Goal: Information Seeking & Learning: Learn about a topic

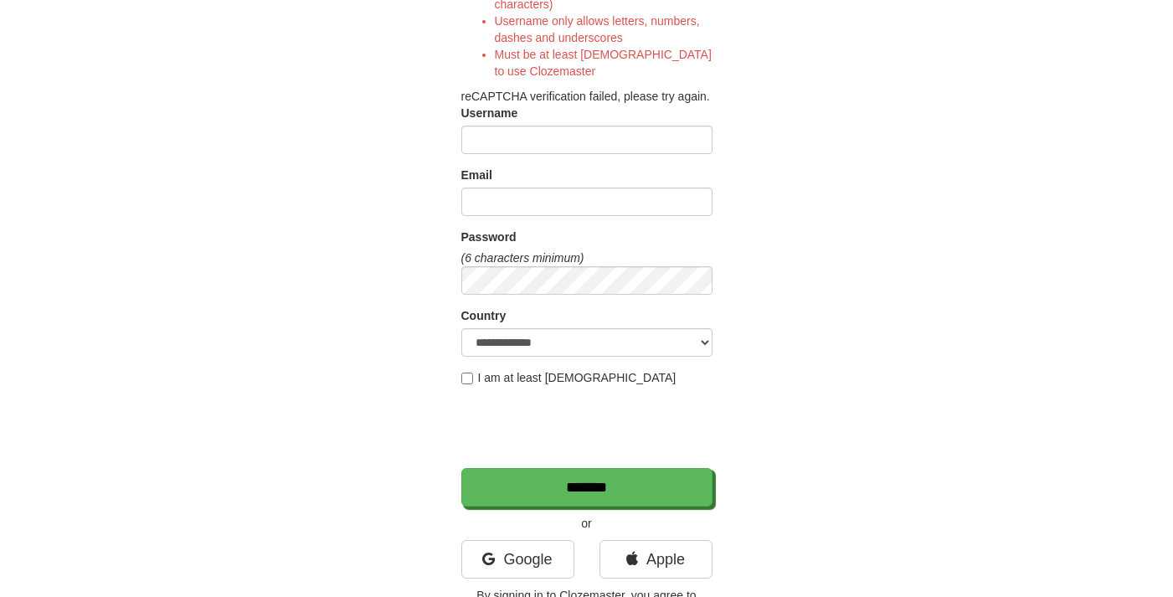
scroll to position [294, 0]
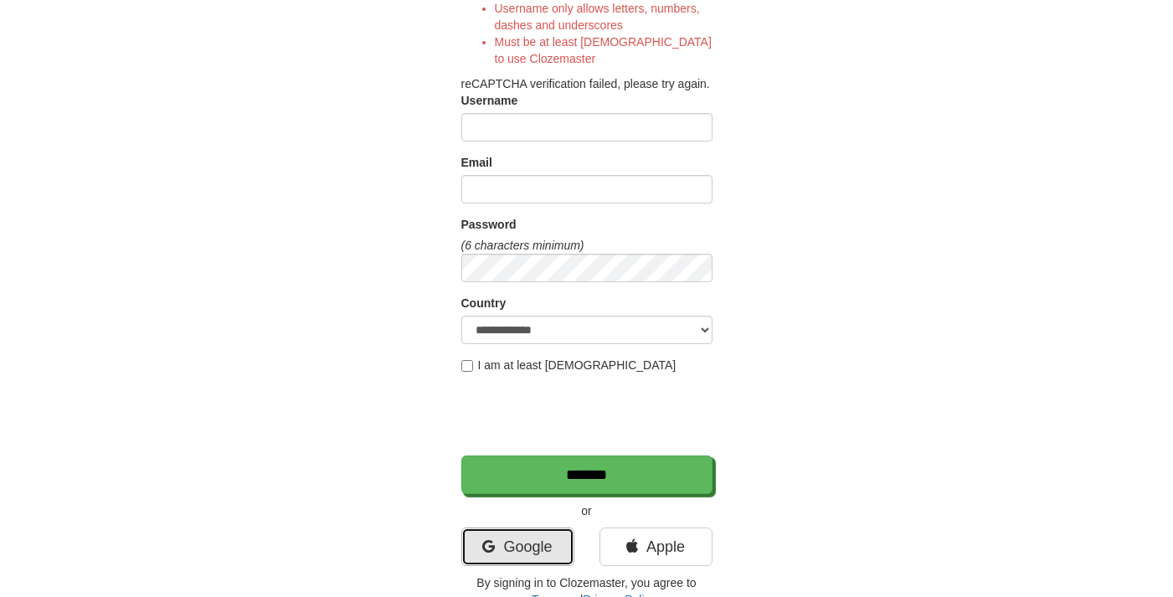
click at [495, 548] on link "Google" at bounding box center [517, 547] width 113 height 39
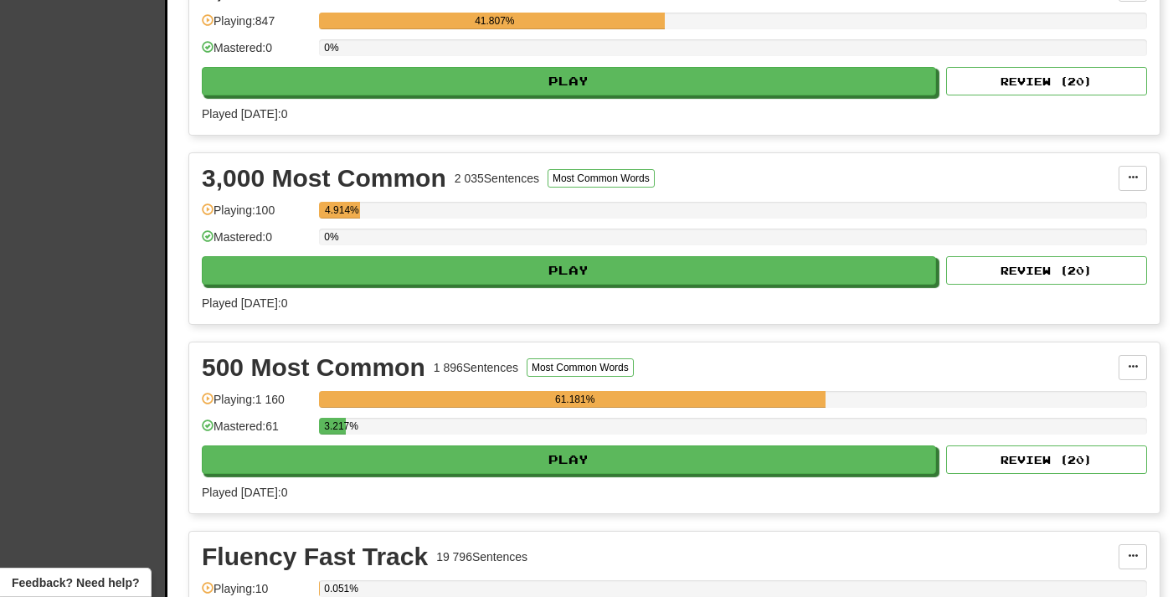
scroll to position [425, 0]
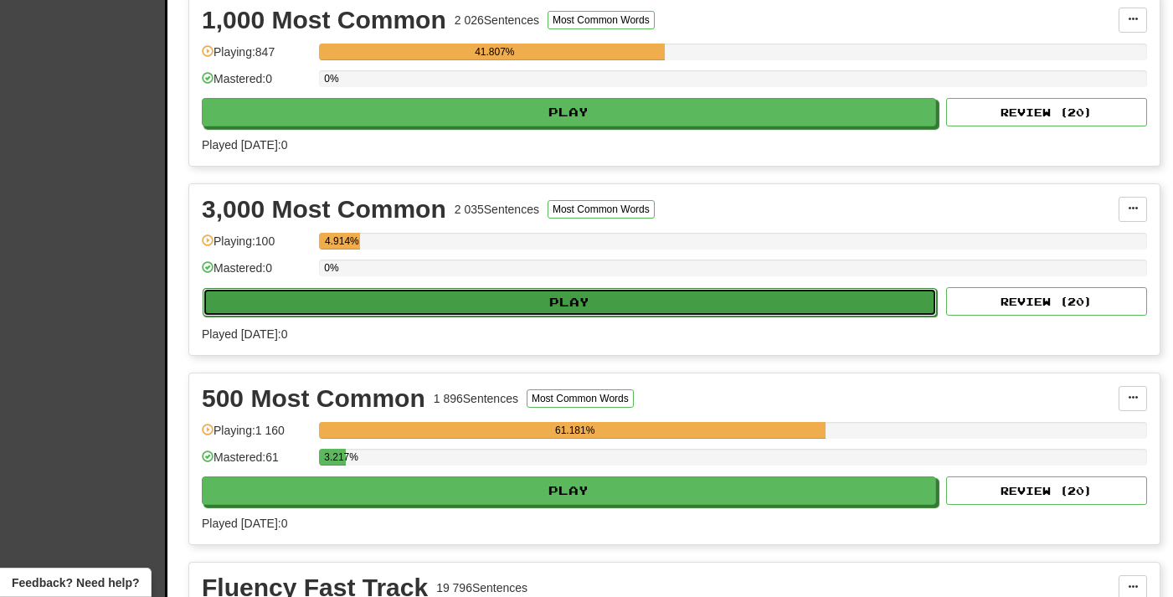
click at [440, 304] on button "Play" at bounding box center [570, 302] width 734 height 28
select select "**"
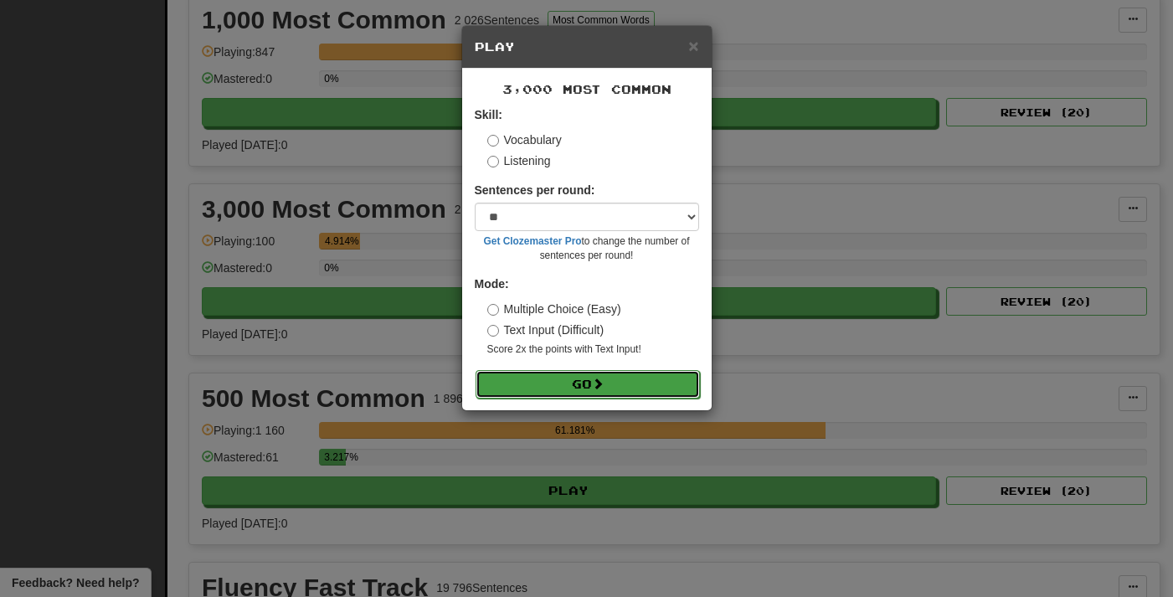
click at [555, 386] on button "Go" at bounding box center [588, 384] width 224 height 28
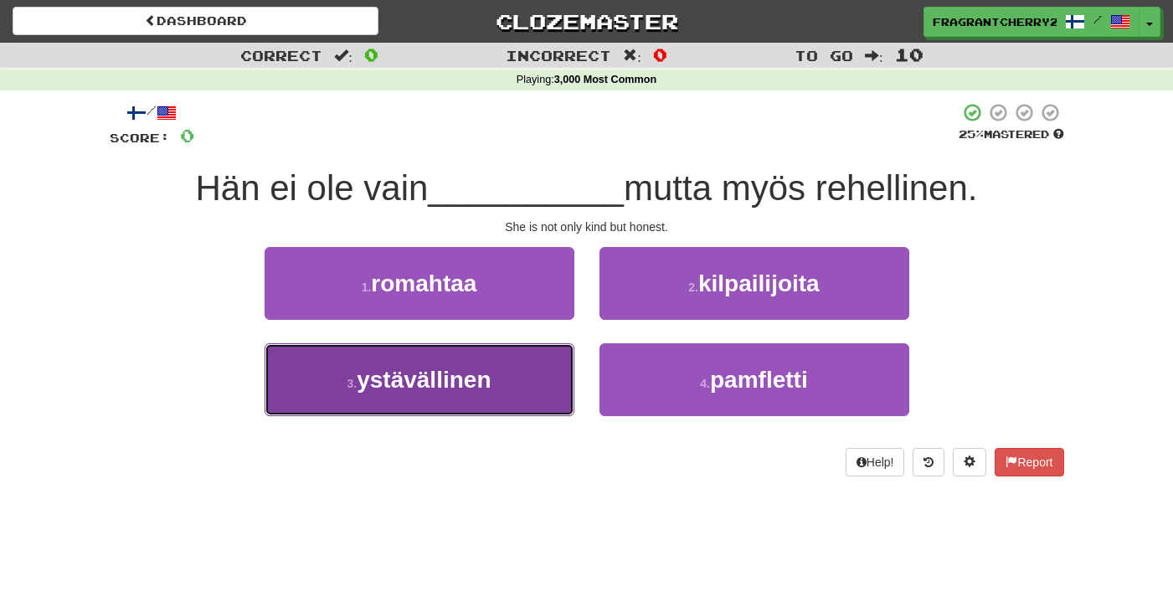
click at [528, 376] on button "3 . ystävällinen" at bounding box center [420, 379] width 310 height 73
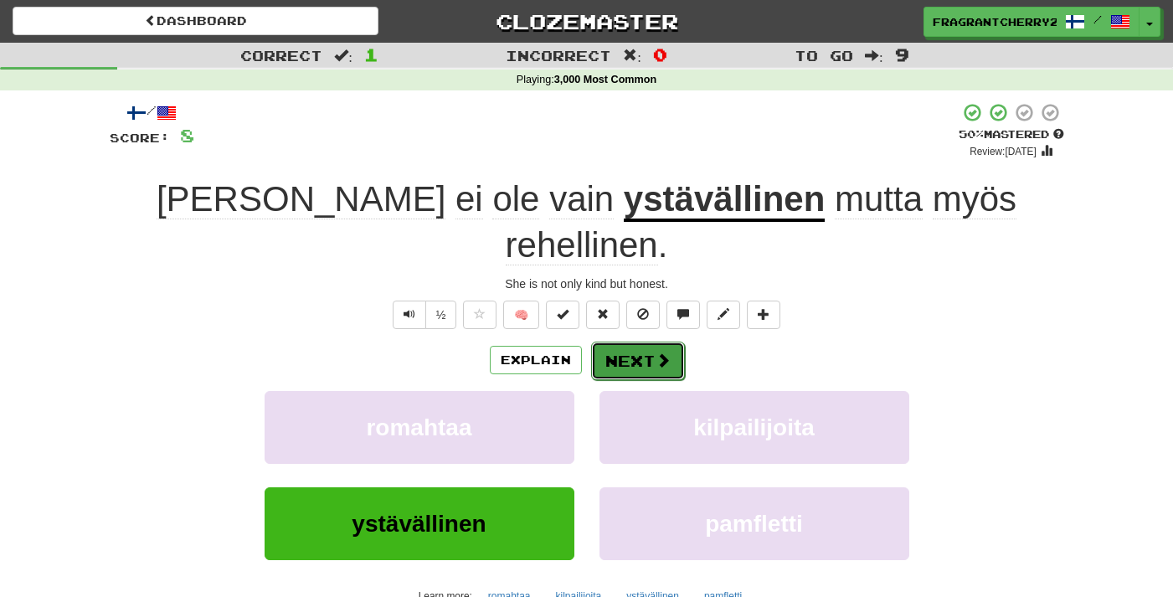
click at [646, 342] on button "Next" at bounding box center [638, 361] width 94 height 39
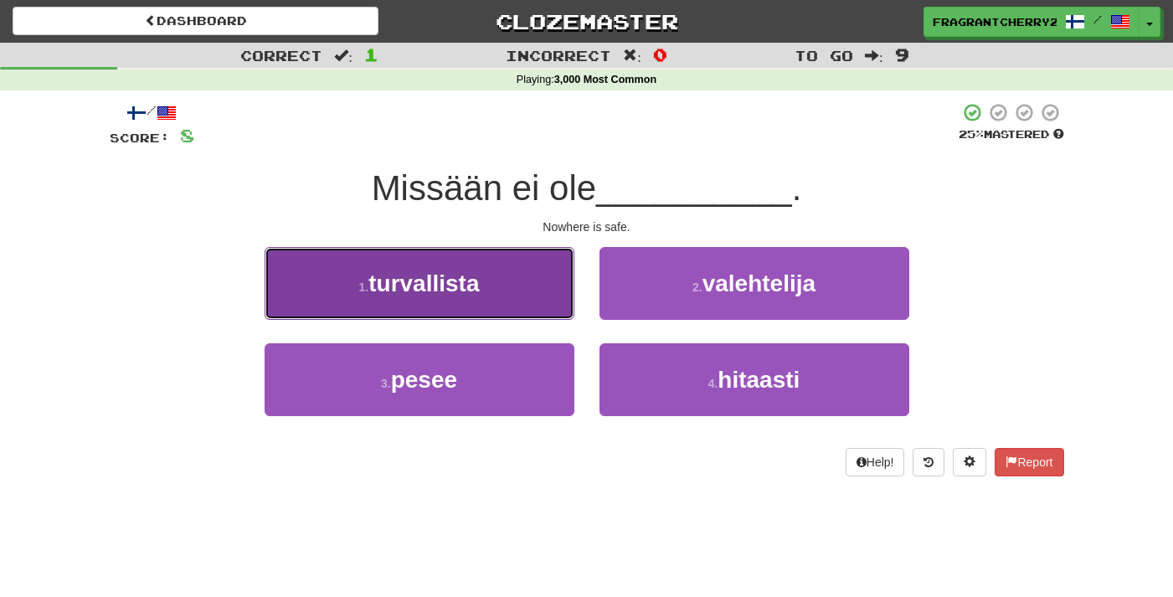
click at [554, 265] on button "1 . [GEOGRAPHIC_DATA]" at bounding box center [420, 283] width 310 height 73
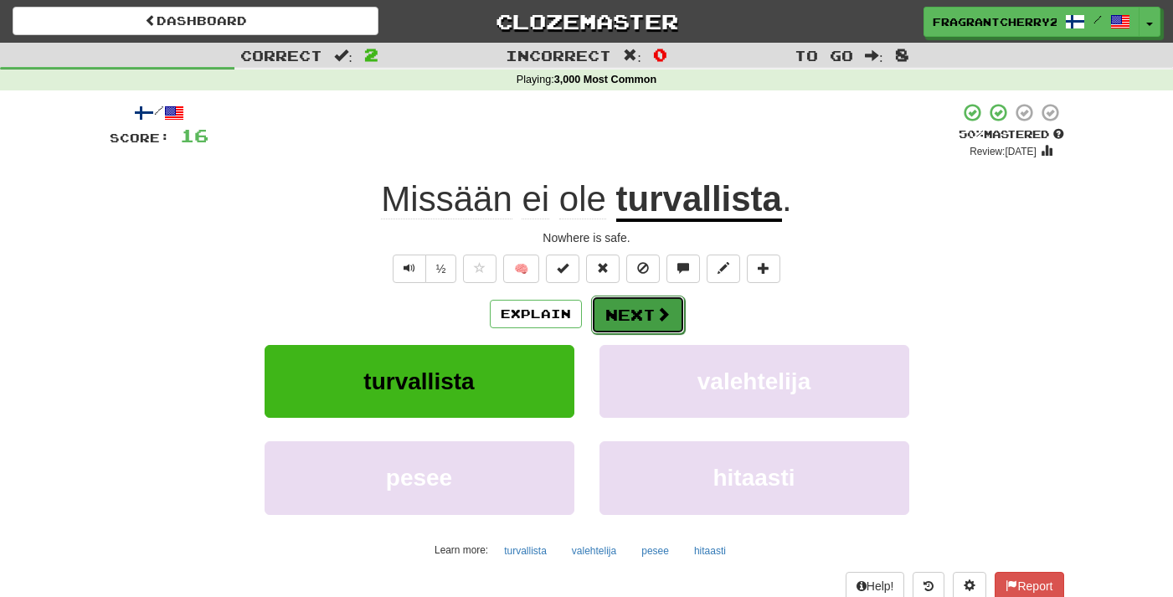
click at [652, 304] on button "Next" at bounding box center [638, 315] width 94 height 39
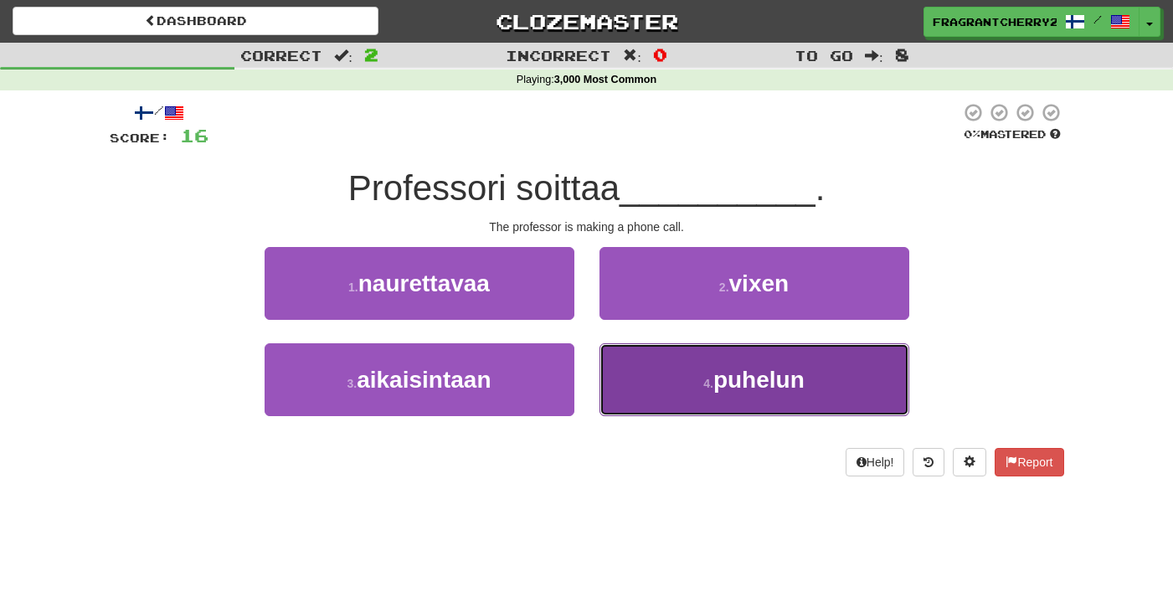
click at [609, 380] on button "4 . [GEOGRAPHIC_DATA]" at bounding box center [755, 379] width 310 height 73
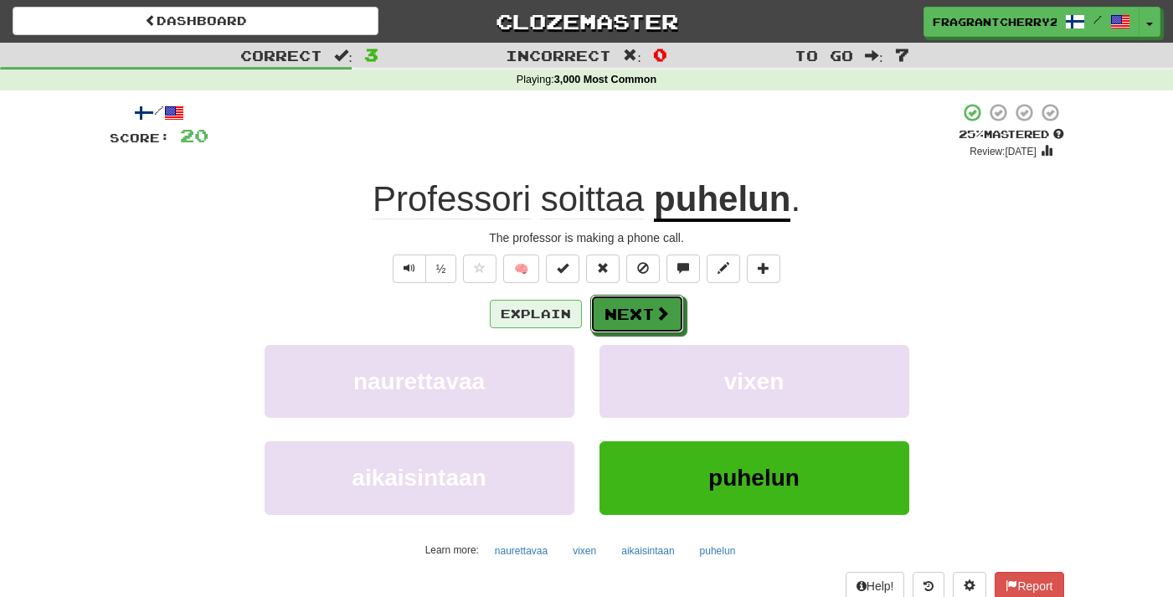
drag, startPoint x: 610, startPoint y: 314, endPoint x: 536, endPoint y: 327, distance: 74.8
click at [537, 327] on div "Explain Next" at bounding box center [587, 314] width 955 height 39
click at [536, 327] on button "Explain" at bounding box center [536, 314] width 92 height 28
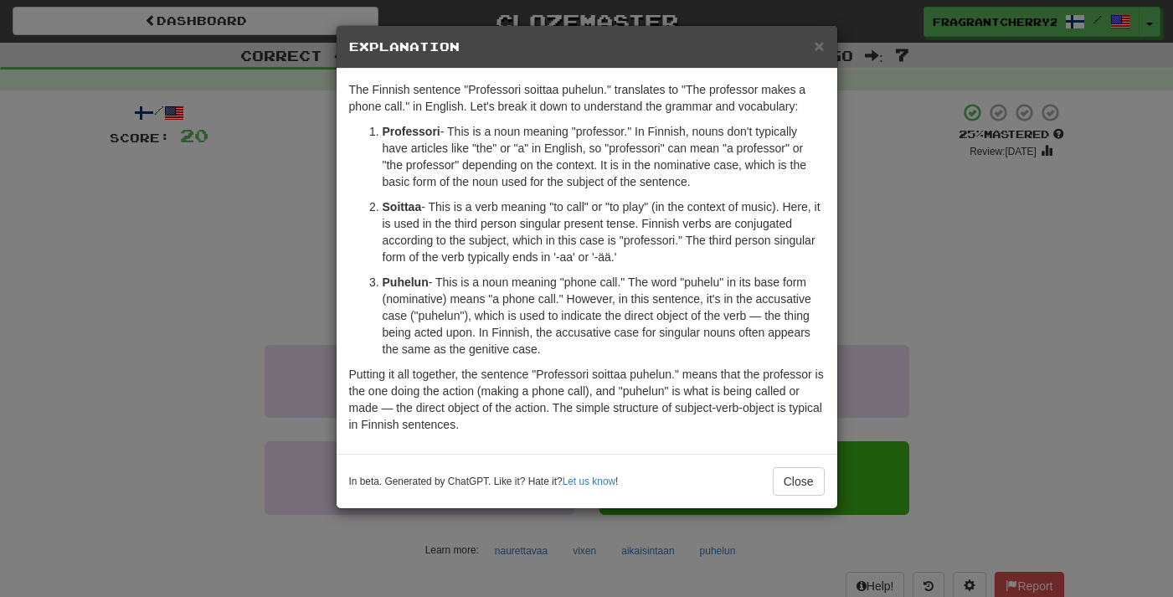
click at [304, 302] on div "× Explanation The Finnish sentence "Professori soittaa puhelun." translates to …" at bounding box center [586, 298] width 1173 height 597
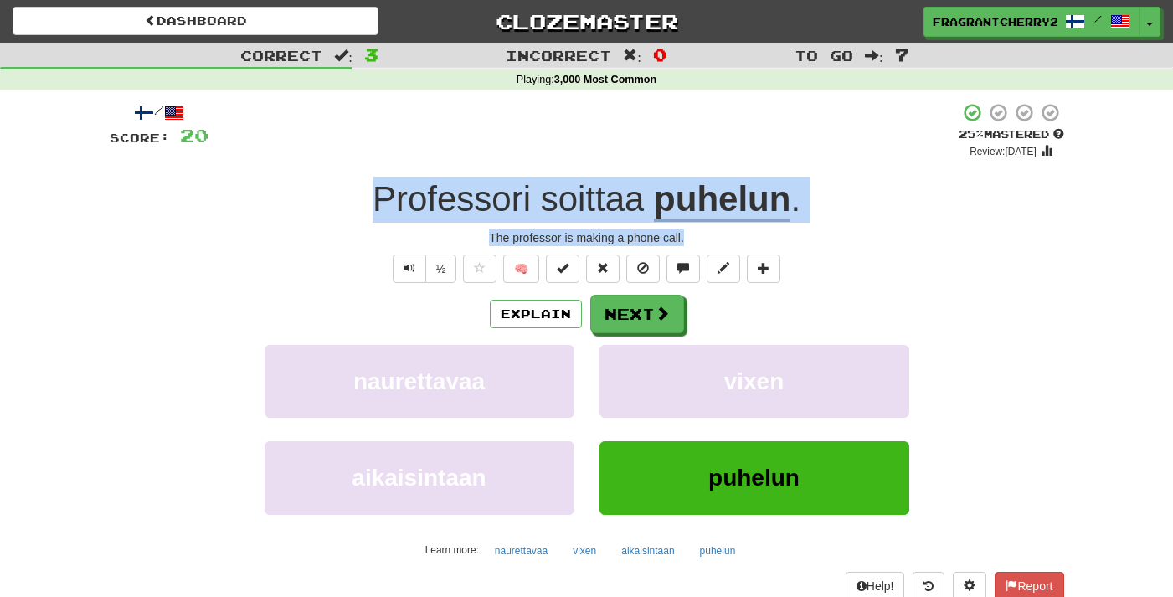
drag, startPoint x: 695, startPoint y: 238, endPoint x: 372, endPoint y: 210, distance: 324.4
click at [372, 210] on div "/ Score: 20 + 4 25 % Mastered Review: [DATE] Professori soittaa puhelun . The p…" at bounding box center [587, 364] width 955 height 525
copy div "Professori soittaa puhelun . The professor is making a phone call."
click at [613, 323] on button "Next" at bounding box center [638, 315] width 94 height 39
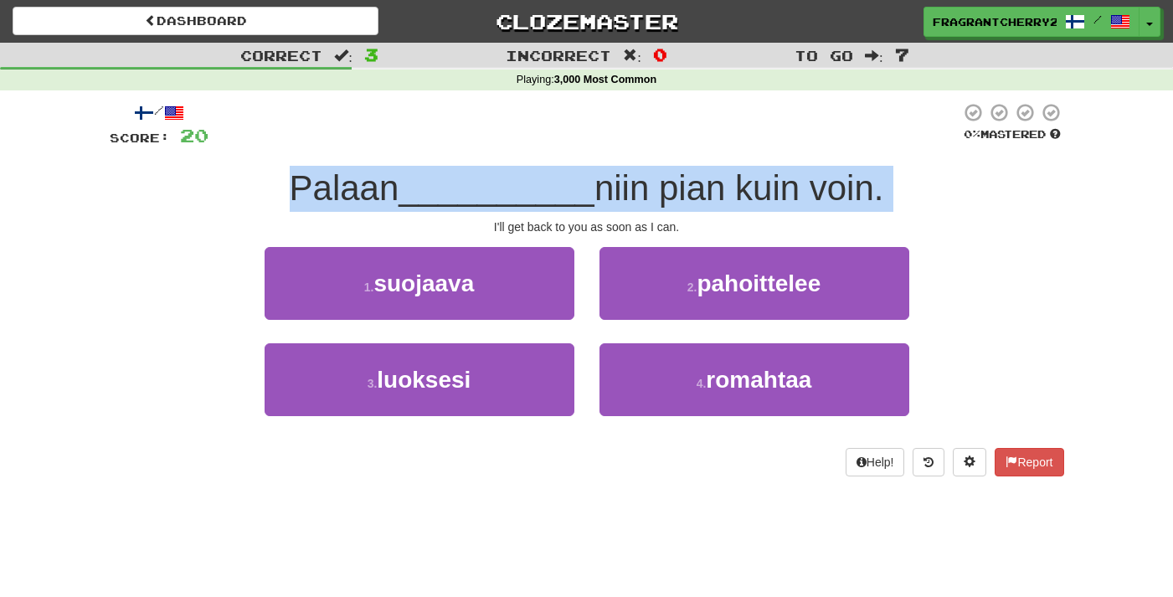
click at [487, 190] on span "__________" at bounding box center [497, 187] width 196 height 39
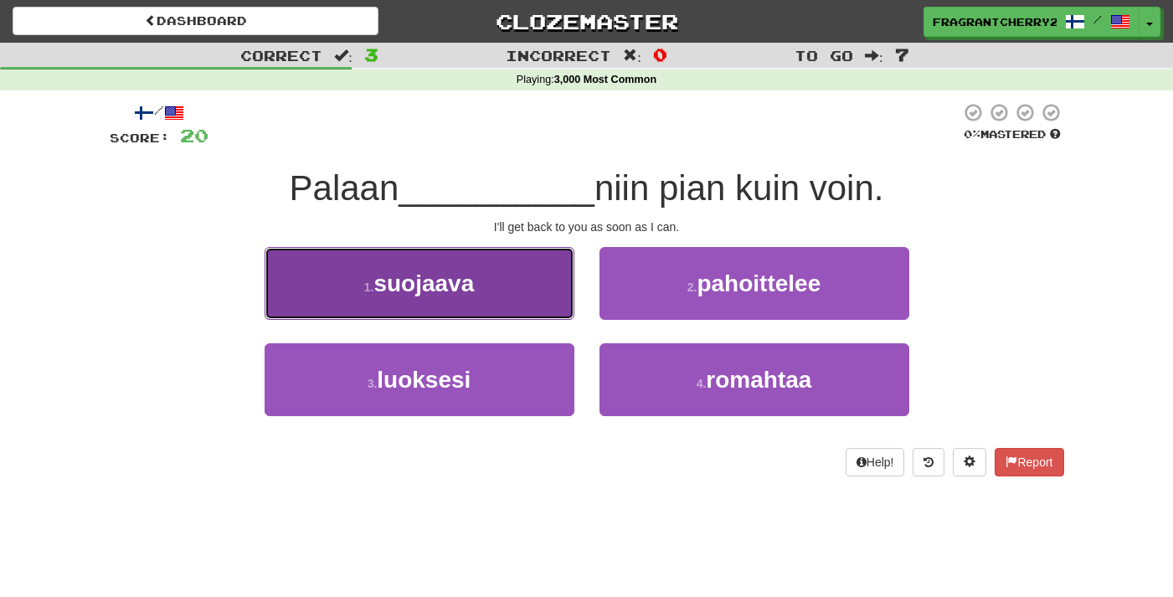
click at [534, 301] on button "1 . suojaava" at bounding box center [420, 283] width 310 height 73
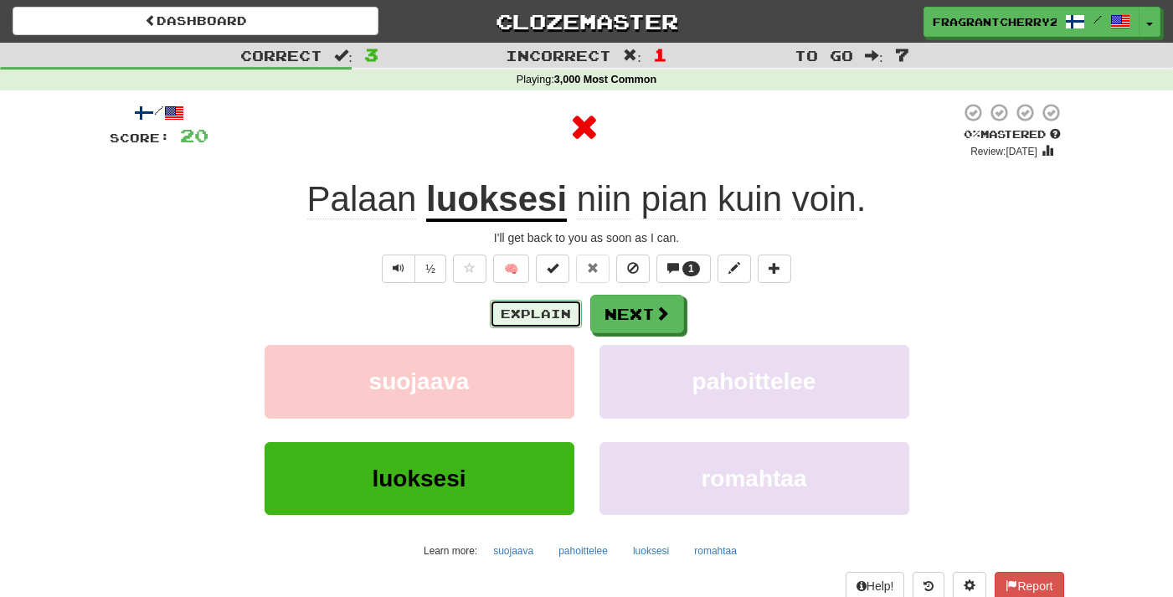
click at [537, 321] on button "Explain" at bounding box center [536, 314] width 92 height 28
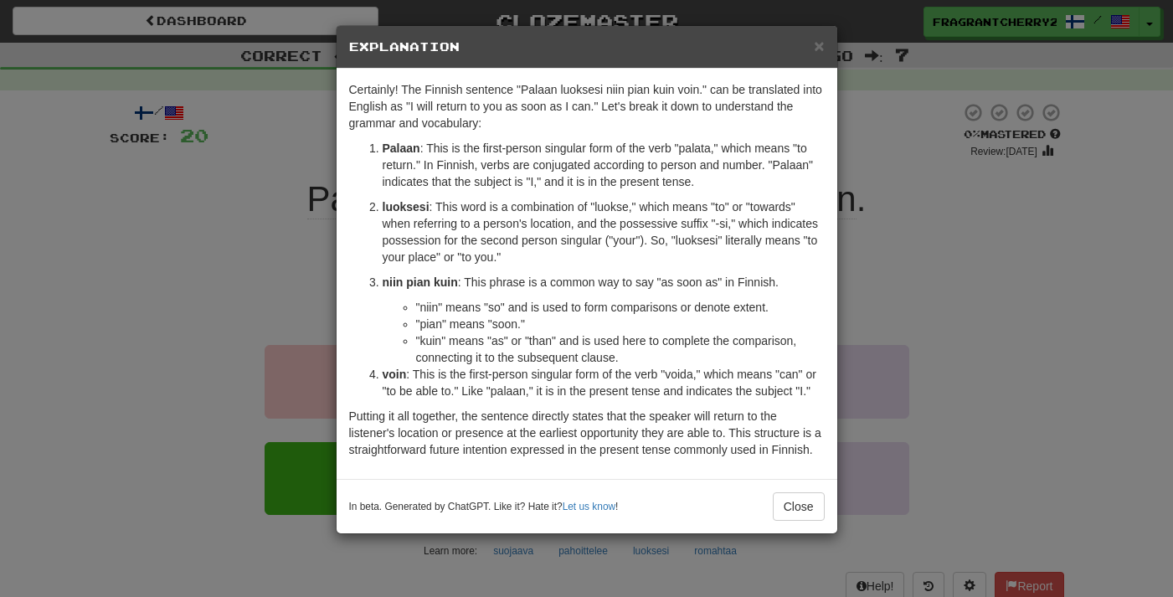
click at [261, 279] on div "× Explanation Certainly! The Finnish sentence "Palaan luoksesi niin pian kuin v…" at bounding box center [586, 298] width 1173 height 597
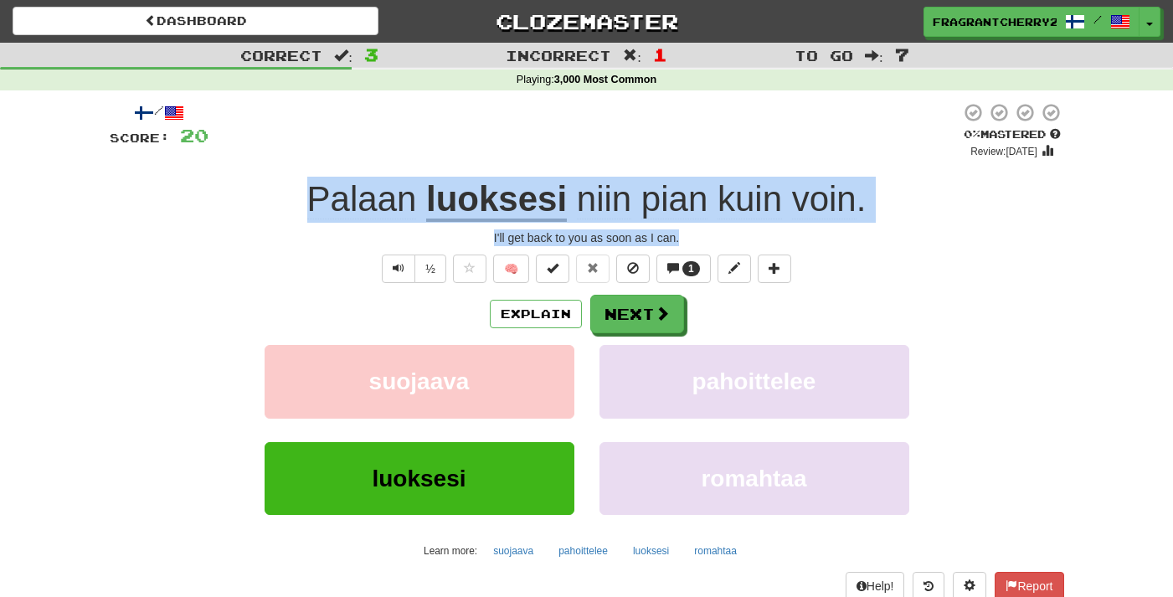
drag, startPoint x: 697, startPoint y: 239, endPoint x: 311, endPoint y: 200, distance: 388.0
click at [311, 200] on div "/ Score: 20 0 % Mastered Review: [DATE] Palaan luoksesi niin pian kuin voin . I…" at bounding box center [587, 364] width 955 height 525
copy div "Palaan luoksesi niin pian kuin voin . I'll get back to you as soon as I can."
click at [516, 305] on button "Explain" at bounding box center [536, 314] width 92 height 28
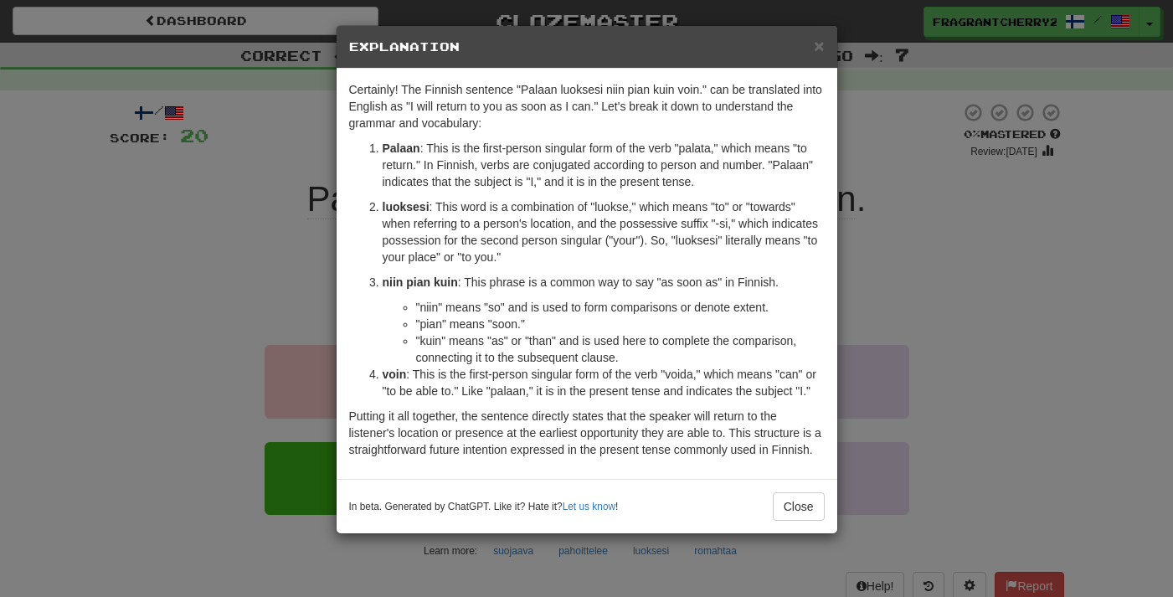
click at [306, 276] on div "× Explanation Certainly! The Finnish sentence "Palaan luoksesi niin pian kuin v…" at bounding box center [586, 298] width 1173 height 597
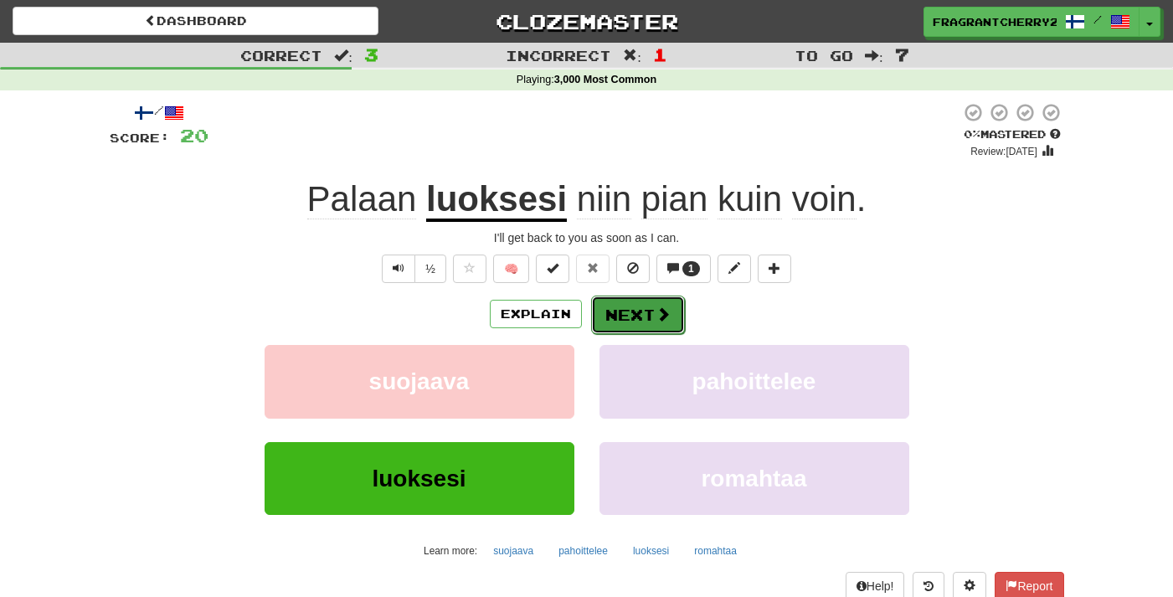
click at [656, 312] on span at bounding box center [663, 313] width 15 height 15
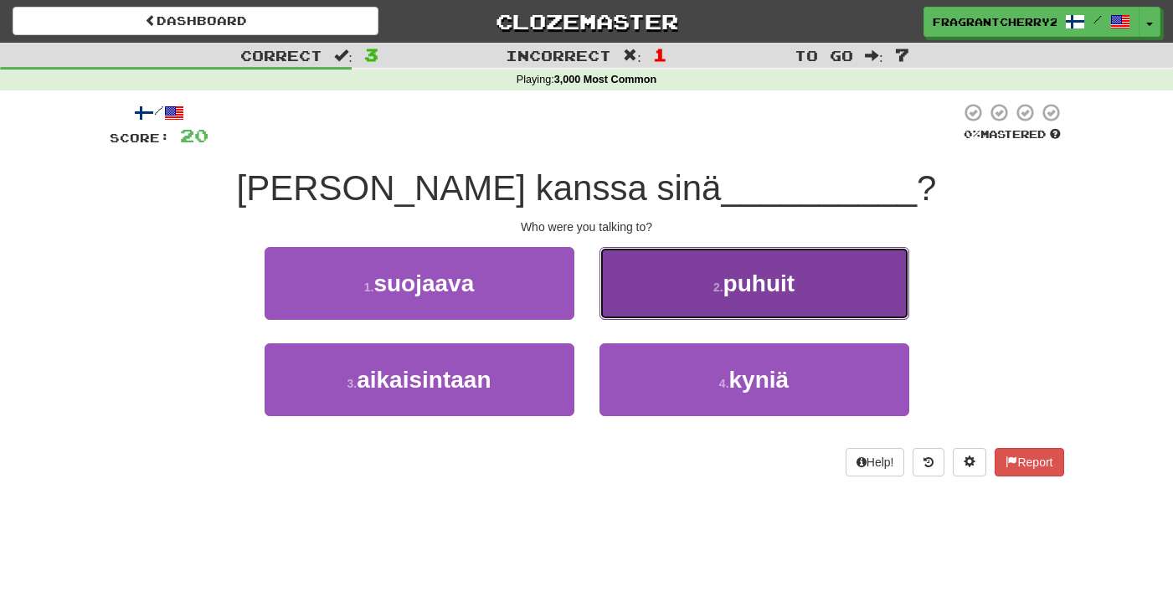
click at [640, 296] on button "2 . [GEOGRAPHIC_DATA]" at bounding box center [755, 283] width 310 height 73
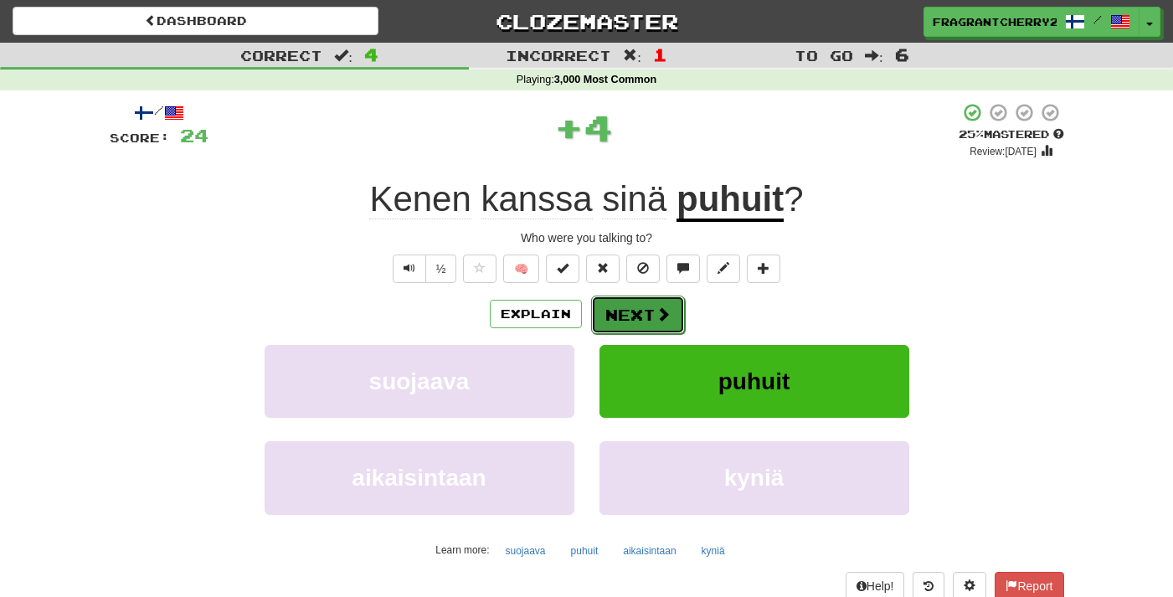
click at [621, 316] on button "Next" at bounding box center [638, 315] width 94 height 39
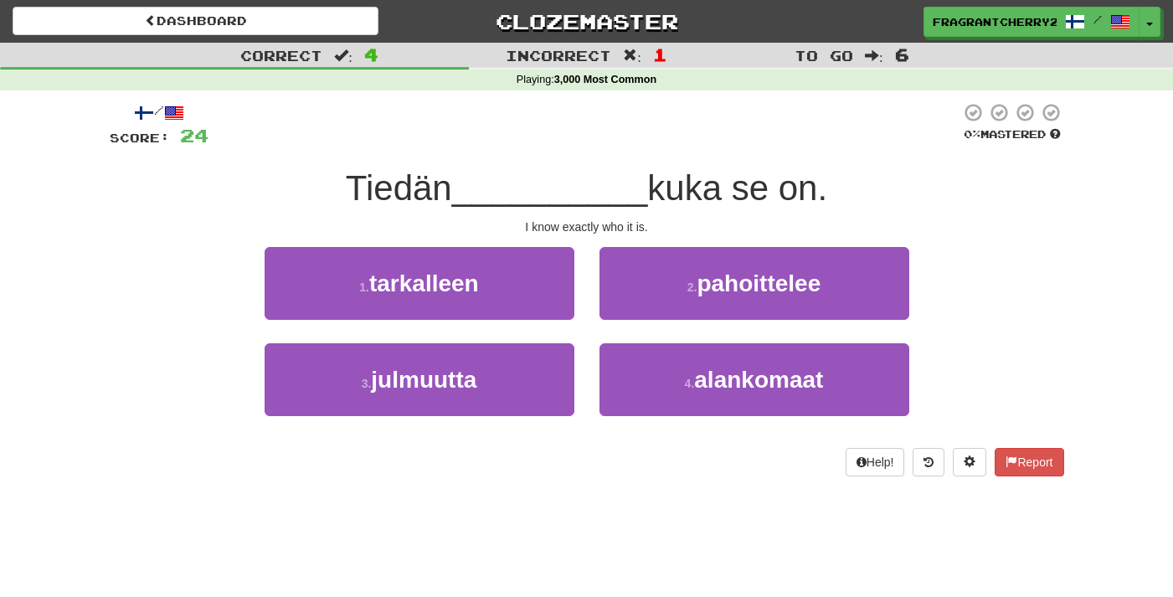
click at [438, 233] on div "I know exactly who it is." at bounding box center [587, 227] width 955 height 17
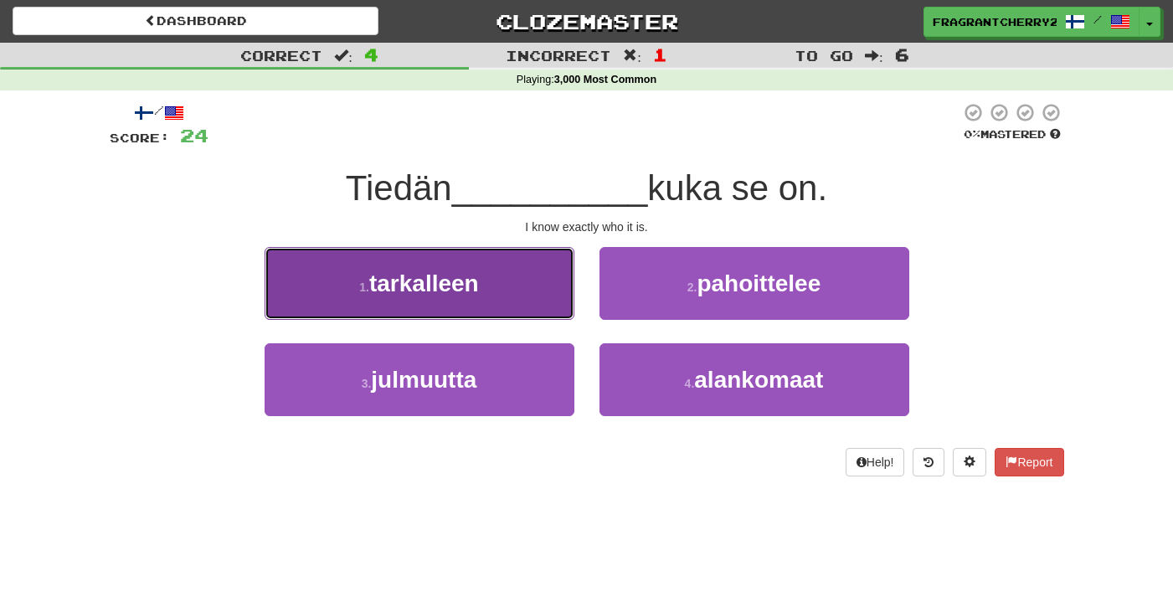
click at [438, 286] on span "tarkalleen" at bounding box center [424, 283] width 110 height 26
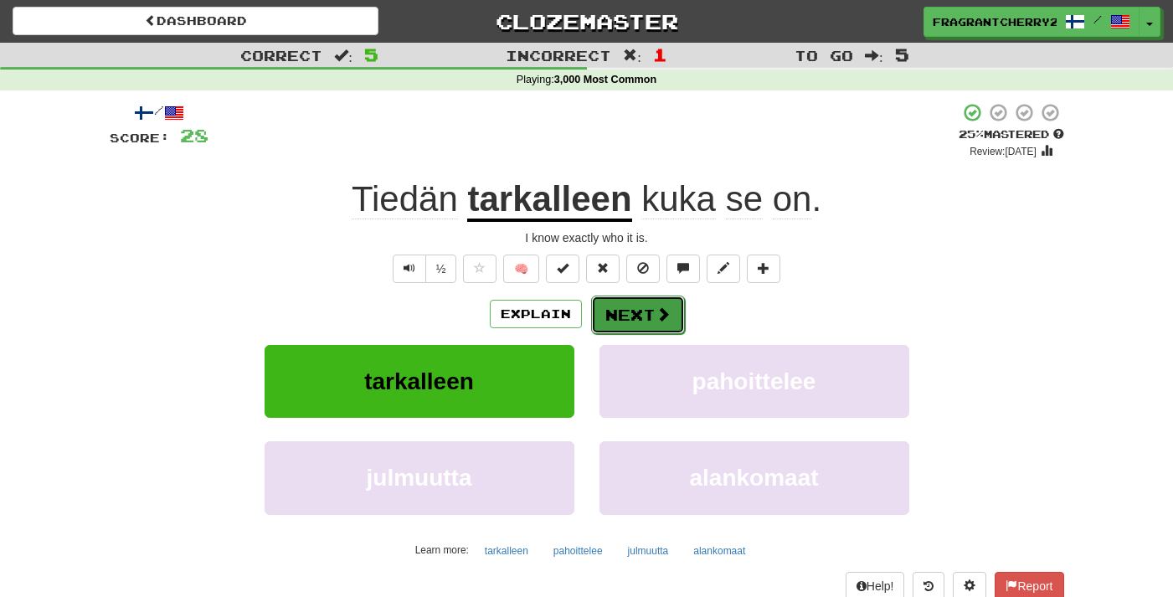
click at [659, 316] on span at bounding box center [663, 313] width 15 height 15
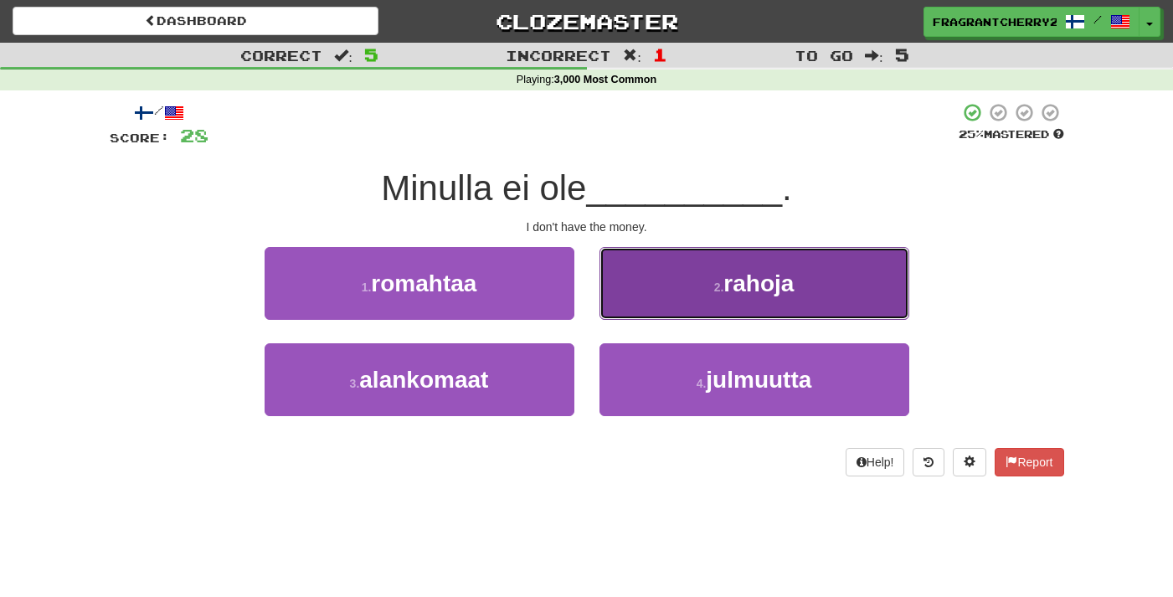
click at [632, 294] on button "2 . rahoja" at bounding box center [755, 283] width 310 height 73
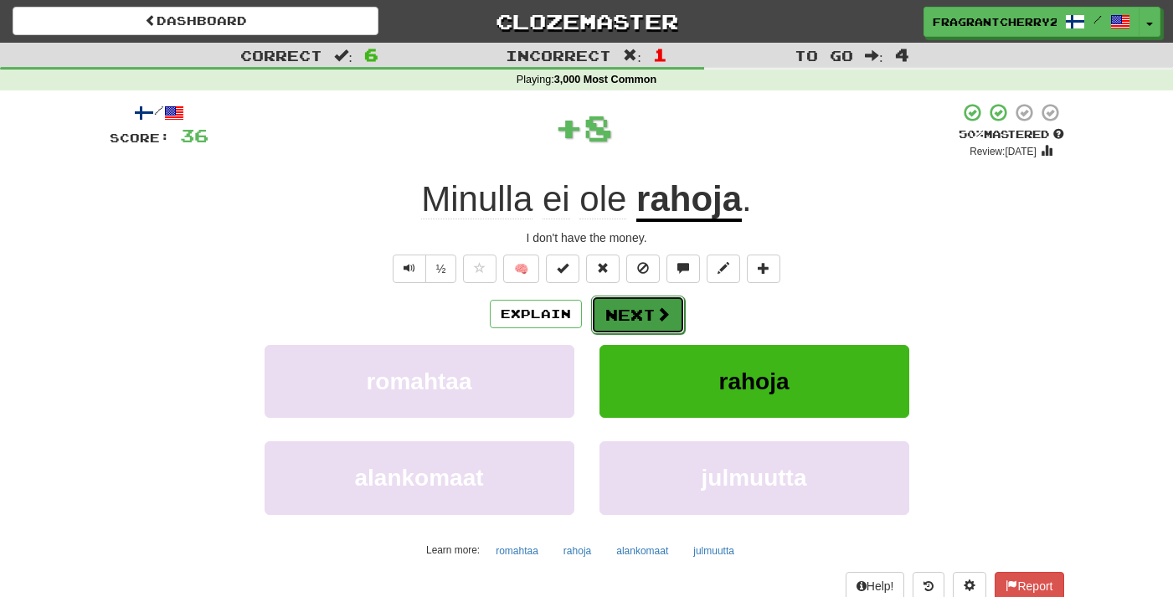
click at [627, 320] on button "Next" at bounding box center [638, 315] width 94 height 39
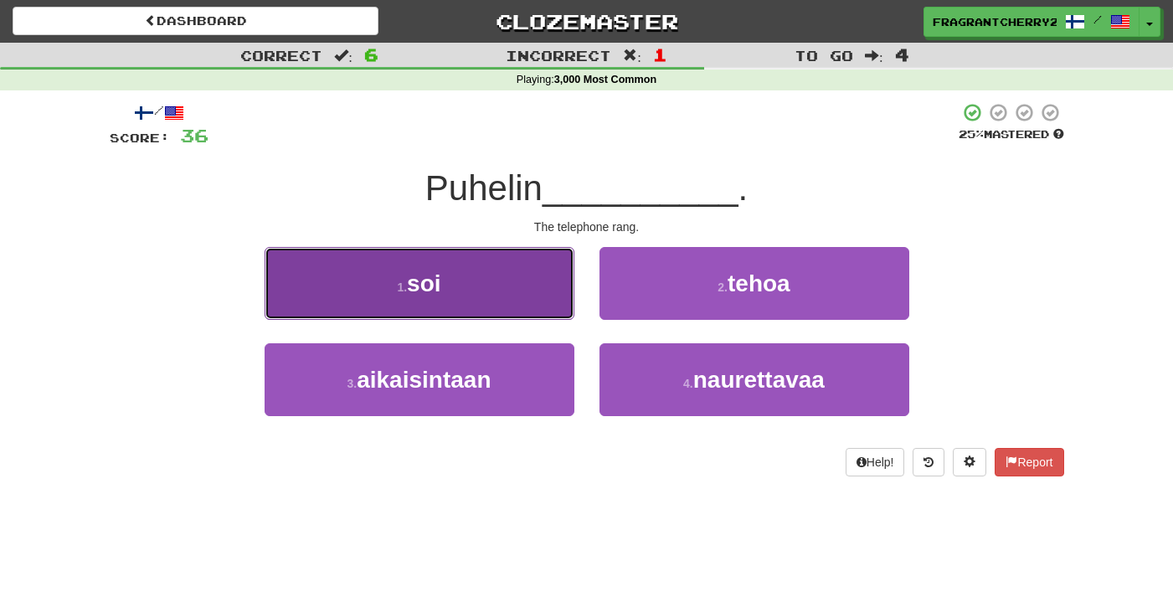
click at [520, 312] on button "1 . soi" at bounding box center [420, 283] width 310 height 73
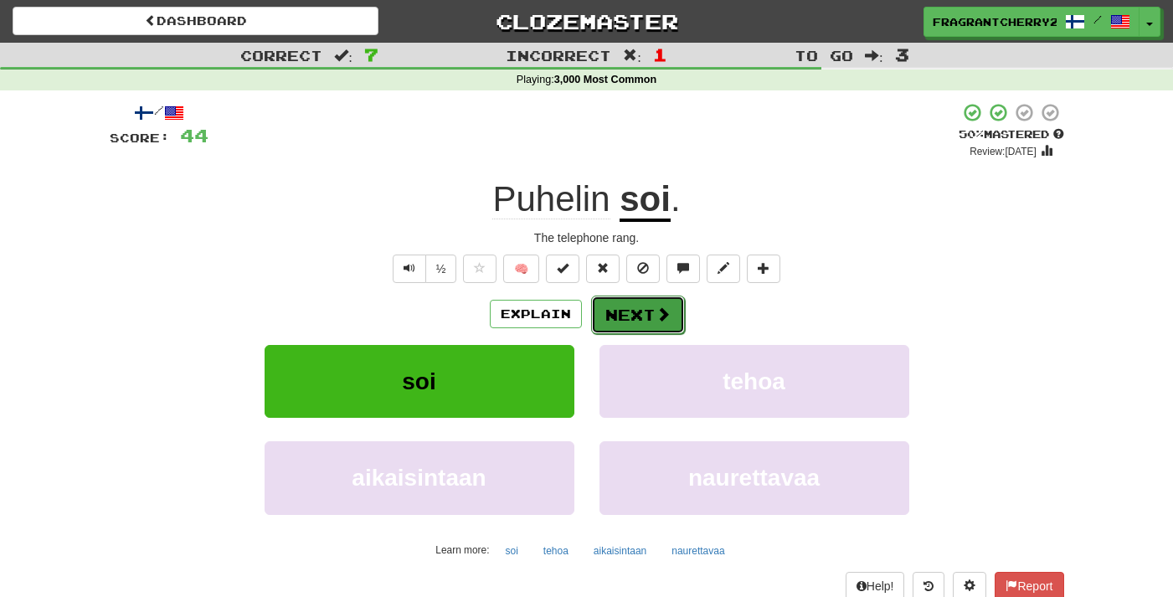
click at [643, 317] on button "Next" at bounding box center [638, 315] width 94 height 39
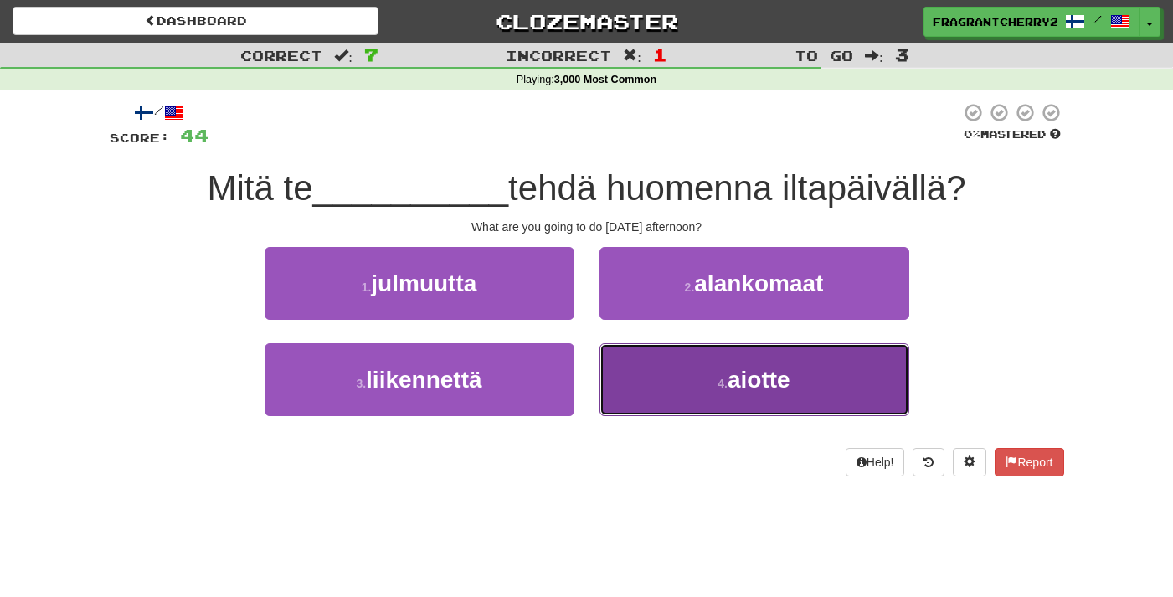
click at [672, 362] on button "4 . aiotte" at bounding box center [755, 379] width 310 height 73
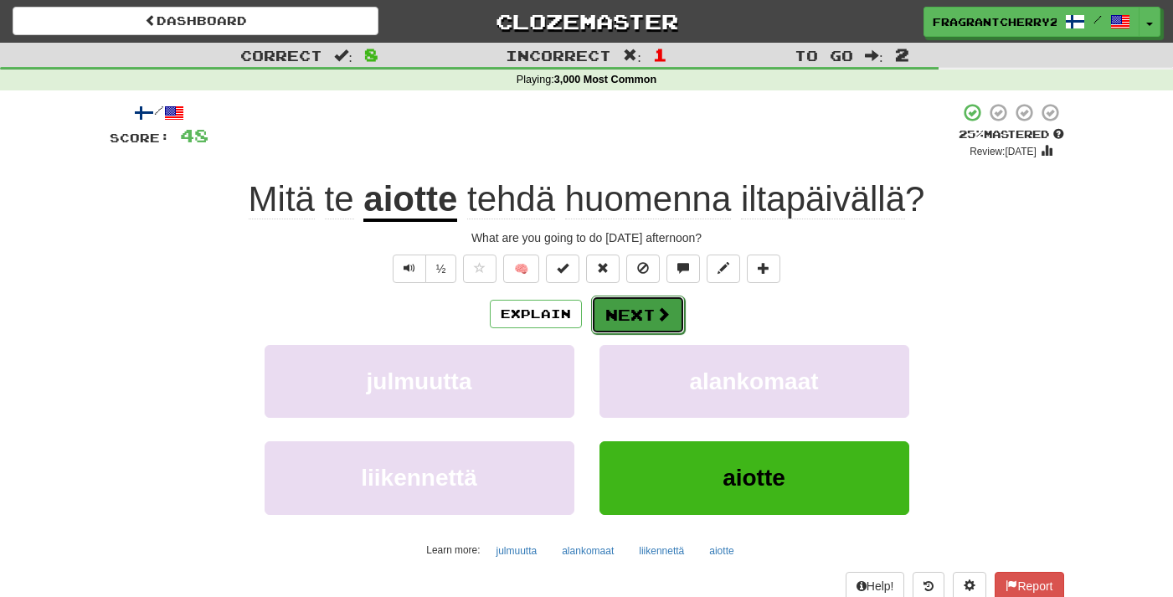
click at [631, 322] on button "Next" at bounding box center [638, 315] width 94 height 39
